Goal: Information Seeking & Learning: Learn about a topic

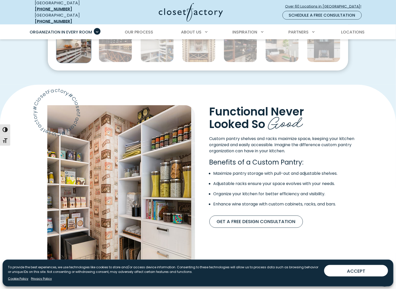
scroll to position [266, 0]
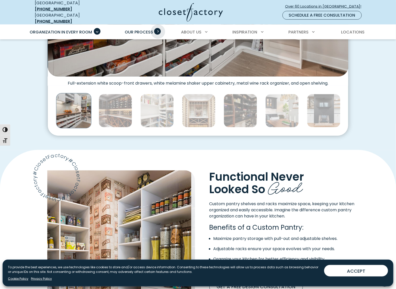
click at [158, 28] on span "Primary Menu" at bounding box center [157, 31] width 7 height 7
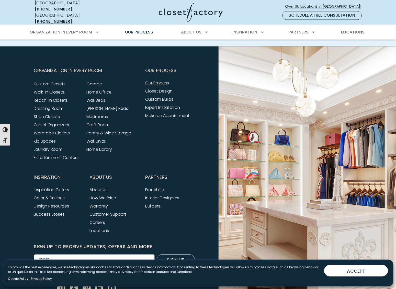
scroll to position [1198, 0]
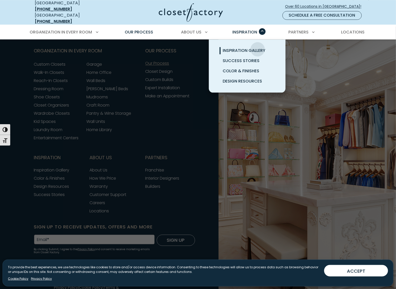
click at [257, 47] on span "Inspiration Gallery" at bounding box center [243, 50] width 43 height 6
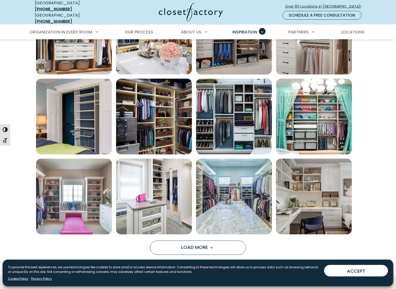
scroll to position [299, 0]
click at [348, 29] on span "Locations" at bounding box center [352, 32] width 23 height 6
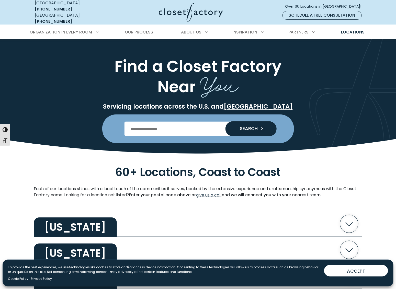
type input "*****"
click at [235, 124] on button "SEARCH" at bounding box center [250, 129] width 51 height 14
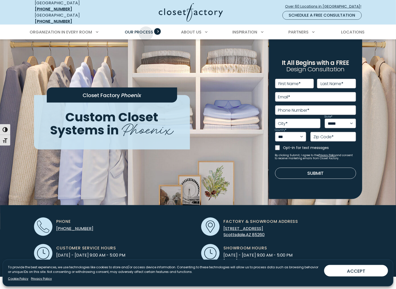
click at [146, 30] on span "Our Process" at bounding box center [139, 32] width 28 height 6
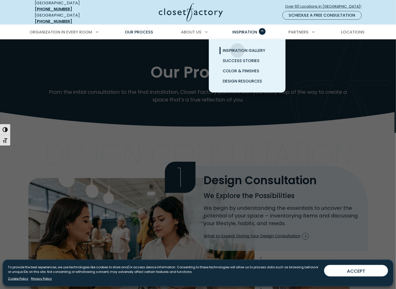
click at [237, 47] on span "Inspiration Gallery" at bounding box center [243, 50] width 43 height 6
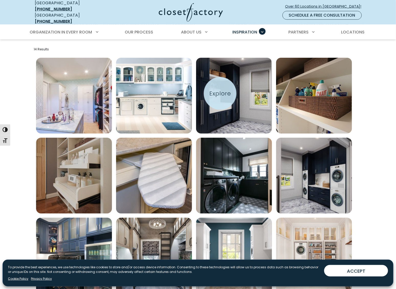
scroll to position [161, 0]
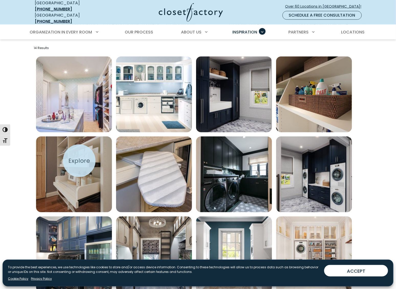
click at [79, 161] on img "Open inspiration gallery to preview enlarged image" at bounding box center [74, 174] width 76 height 76
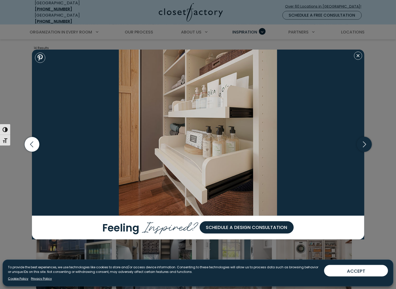
click at [370, 142] on icon "button" at bounding box center [363, 144] width 15 height 15
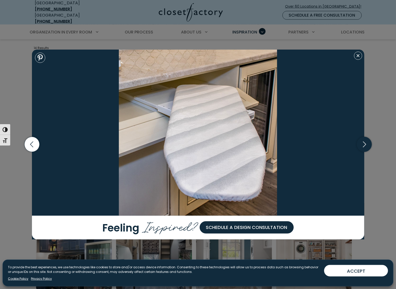
click at [369, 143] on icon "button" at bounding box center [363, 144] width 15 height 15
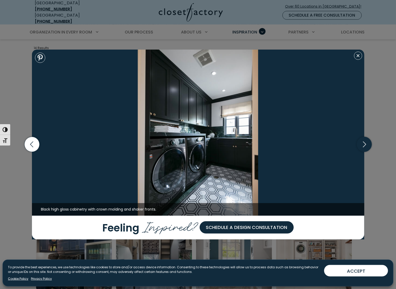
click at [369, 143] on icon "button" at bounding box center [363, 144] width 15 height 15
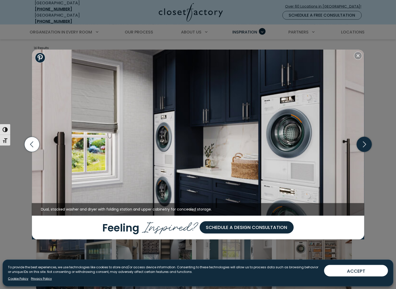
click at [369, 143] on icon "button" at bounding box center [363, 144] width 15 height 15
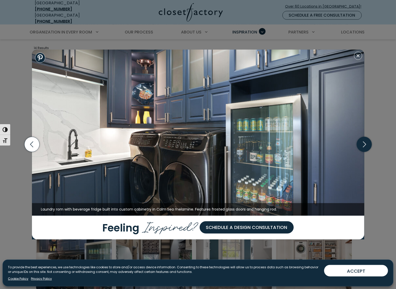
click at [369, 143] on icon "button" at bounding box center [363, 144] width 15 height 15
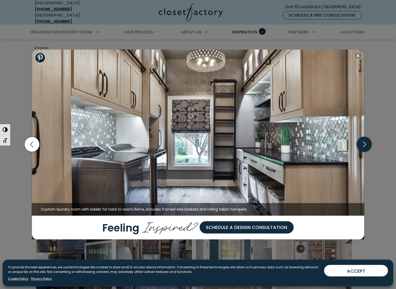
click at [369, 143] on icon "button" at bounding box center [363, 144] width 15 height 15
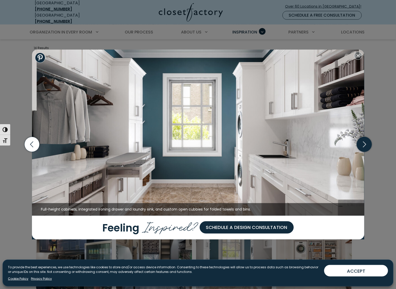
click at [369, 143] on icon "button" at bounding box center [363, 144] width 15 height 15
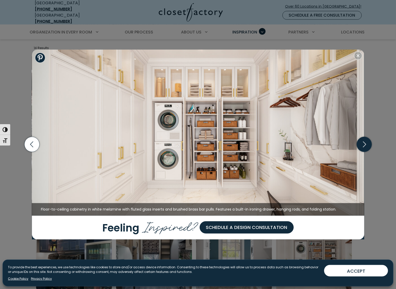
click at [369, 143] on icon "button" at bounding box center [363, 144] width 15 height 15
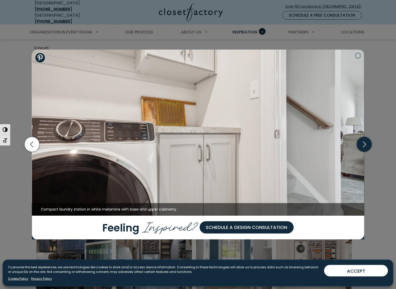
click at [369, 143] on icon "button" at bounding box center [363, 144] width 15 height 15
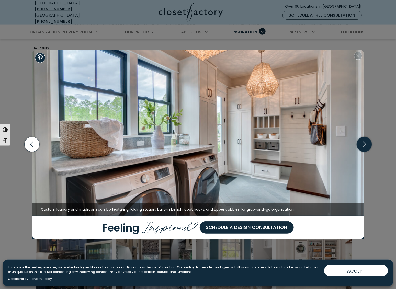
click at [369, 143] on icon "button" at bounding box center [363, 144] width 15 height 15
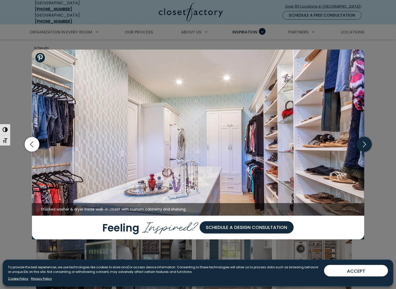
click at [369, 143] on icon "button" at bounding box center [363, 144] width 15 height 15
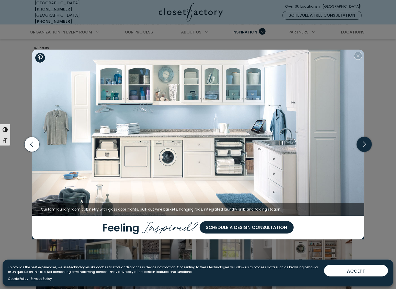
click at [369, 143] on icon "button" at bounding box center [363, 144] width 15 height 15
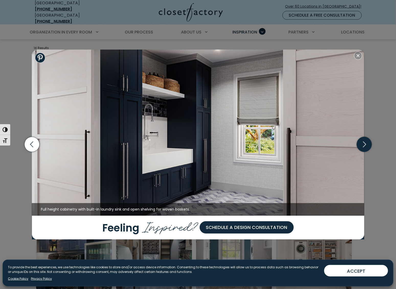
click at [369, 143] on icon "button" at bounding box center [363, 144] width 15 height 15
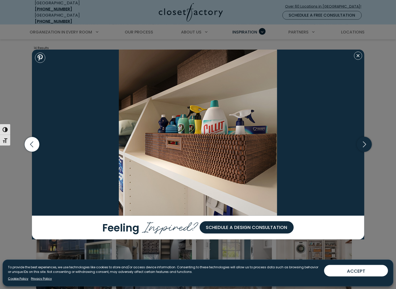
click at [369, 143] on icon "button" at bounding box center [363, 144] width 15 height 15
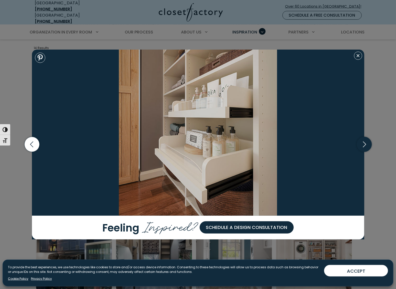
click at [369, 143] on icon "button" at bounding box center [363, 144] width 15 height 15
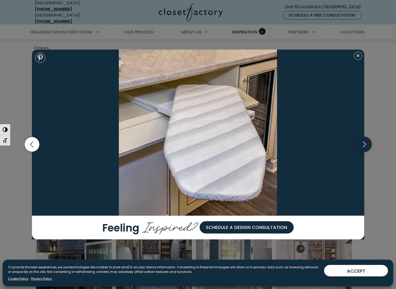
click at [369, 143] on icon "button" at bounding box center [363, 144] width 15 height 15
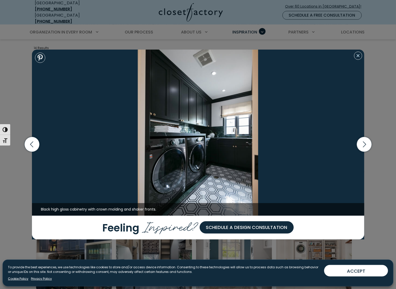
click at [357, 57] on button "Close modal" at bounding box center [358, 56] width 8 height 8
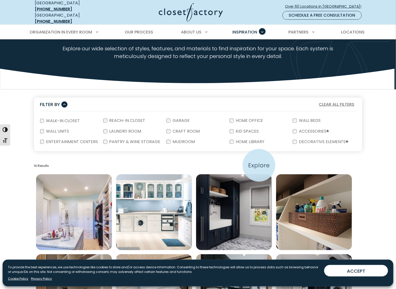
scroll to position [0, 0]
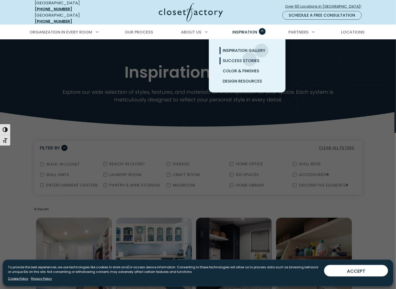
click at [250, 58] on span "Success Stories" at bounding box center [240, 61] width 37 height 6
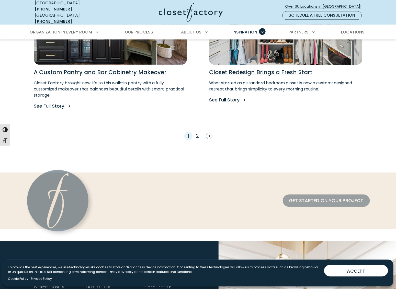
scroll to position [491, 0]
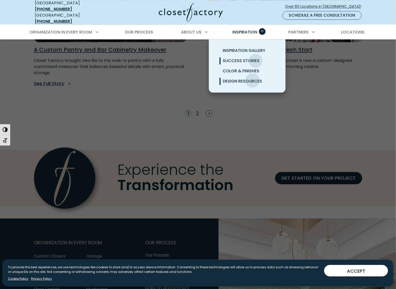
click at [252, 78] on span "Design Resources" at bounding box center [241, 81] width 39 height 6
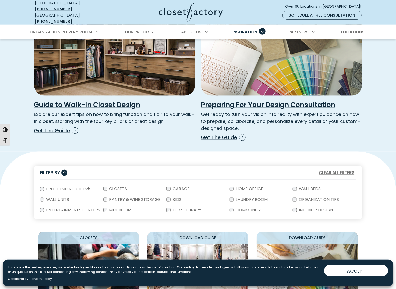
scroll to position [161, 0]
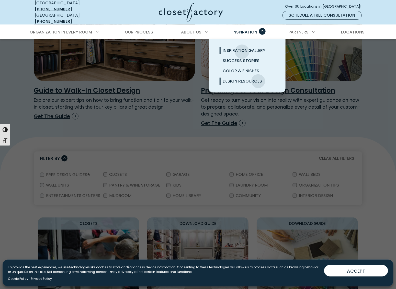
click at [242, 48] on span "Inspiration Gallery" at bounding box center [243, 50] width 43 height 6
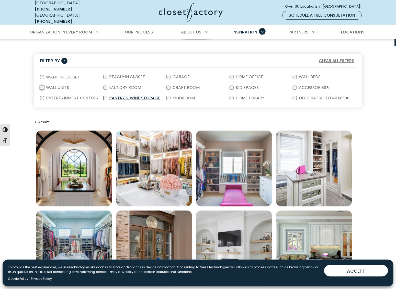
scroll to position [90, 0]
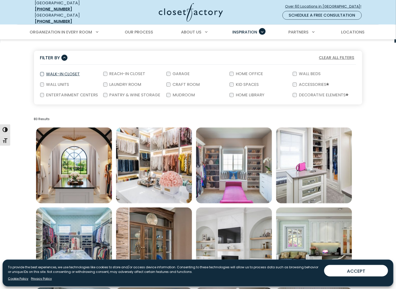
click at [41, 69] on div "Walk-In Closet" at bounding box center [71, 74] width 63 height 11
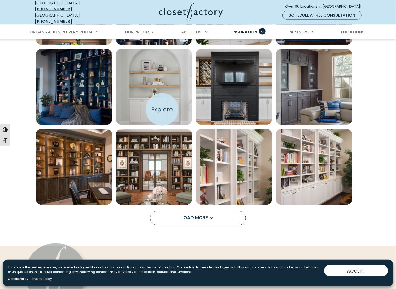
scroll to position [329, 0]
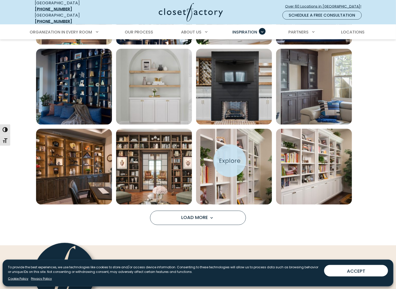
click at [230, 161] on img "Open inspiration gallery to preview enlarged image" at bounding box center [234, 167] width 76 height 76
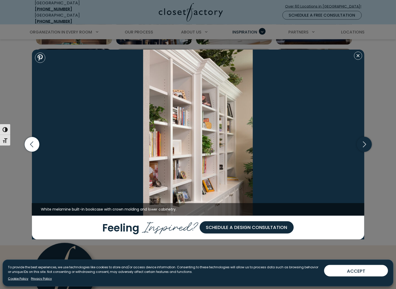
click at [366, 145] on icon "button" at bounding box center [363, 144] width 15 height 15
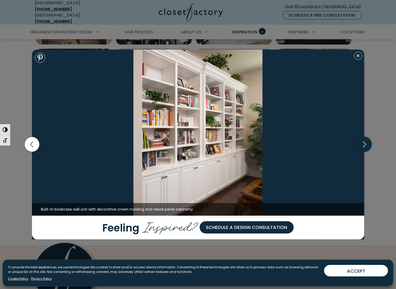
click at [366, 145] on icon "button" at bounding box center [363, 144] width 15 height 15
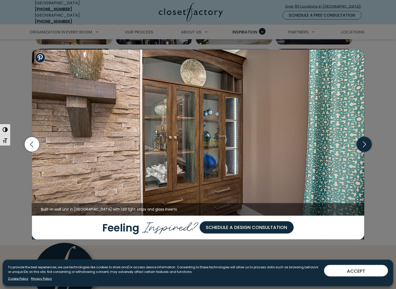
click at [366, 145] on icon "button" at bounding box center [363, 144] width 15 height 15
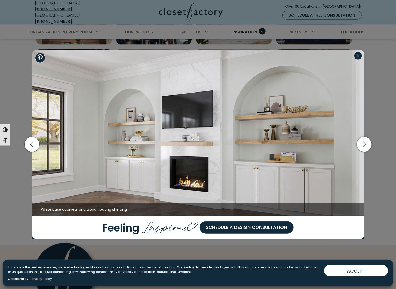
click at [356, 56] on button "Close modal" at bounding box center [358, 56] width 8 height 8
